Goal: Check status: Check status

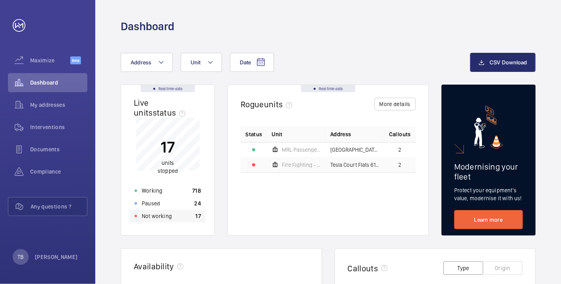
click at [185, 216] on div "Not working 17" at bounding box center [168, 216] width 76 height 13
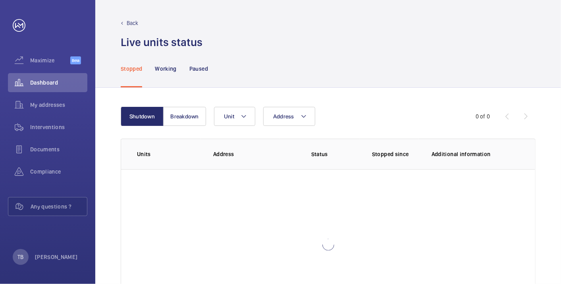
scroll to position [54, 0]
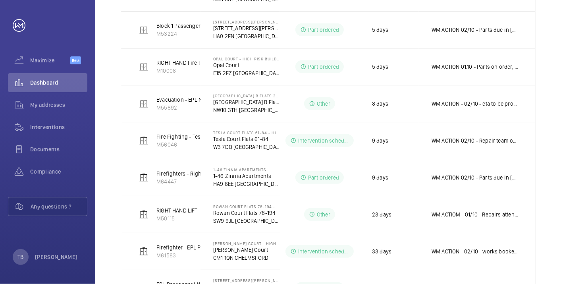
scroll to position [309, 0]
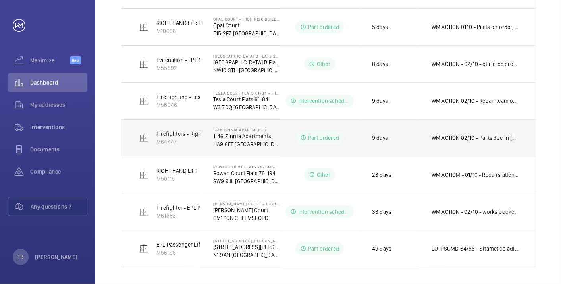
click at [461, 136] on p "WM ACTION 02/10 - Parts due in [DATE] 30/09 - Parts due [DATE] - requested alte…" at bounding box center [476, 138] width 88 height 8
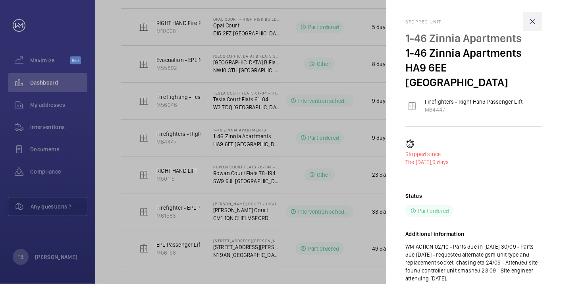
click at [531, 25] on wm-front-icon-button at bounding box center [532, 21] width 19 height 19
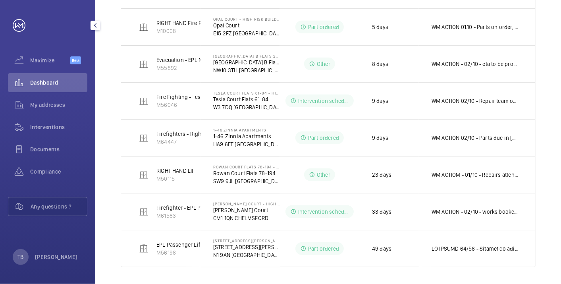
click at [43, 75] on div "Dashboard" at bounding box center [47, 82] width 79 height 19
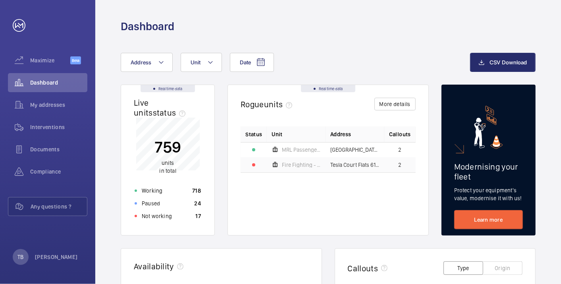
click at [318, 29] on div "Dashboard" at bounding box center [328, 26] width 415 height 15
click at [69, 84] on span "Dashboard" at bounding box center [58, 83] width 57 height 8
click at [345, 53] on div "Date Address Unit" at bounding box center [295, 62] width 349 height 19
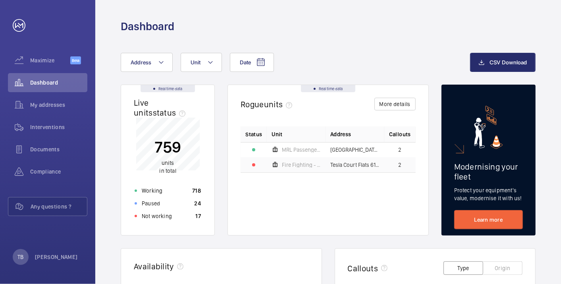
click at [475, 23] on div "Dashboard" at bounding box center [328, 26] width 415 height 15
click at [374, 29] on div "Dashboard" at bounding box center [328, 26] width 415 height 15
